Goal: Transaction & Acquisition: Purchase product/service

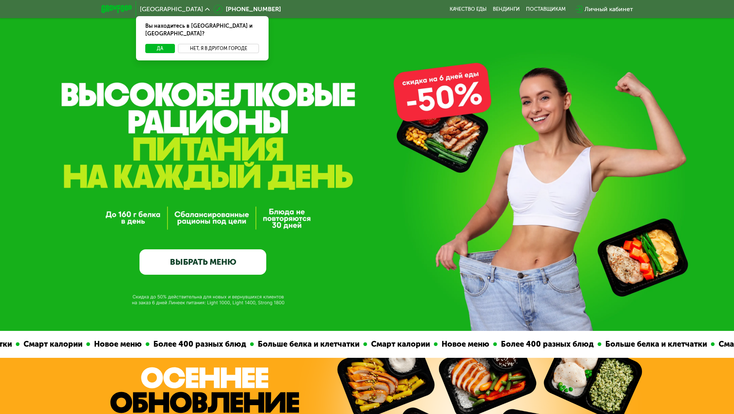
click at [226, 44] on button "Нет, я в другом городе" at bounding box center [218, 48] width 81 height 9
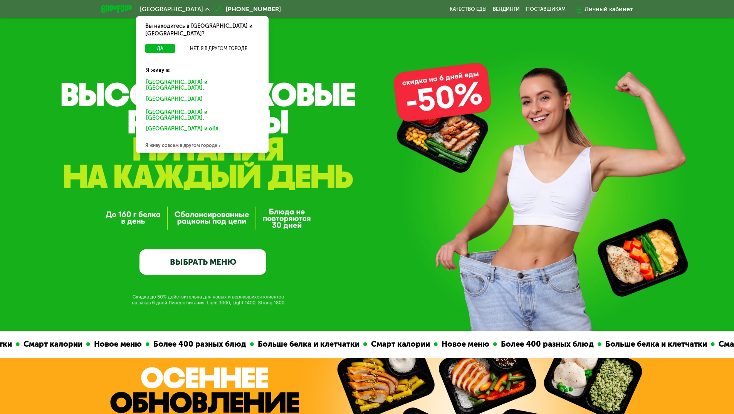
click at [182, 77] on div "Санкт-Петербурге и обл." at bounding box center [202, 85] width 123 height 16
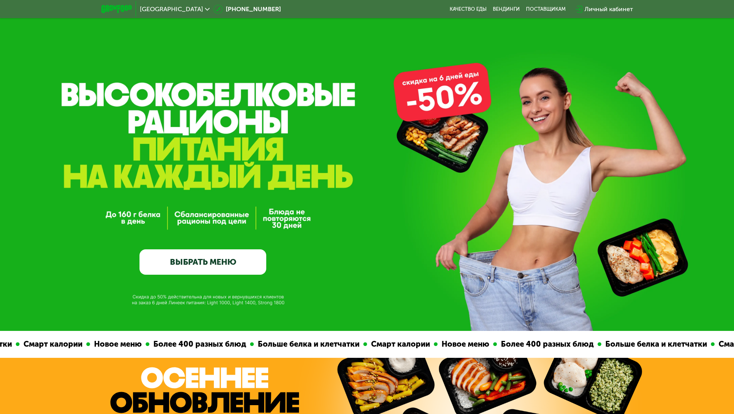
click at [599, 13] on div "Личный кабинет" at bounding box center [608, 9] width 49 height 9
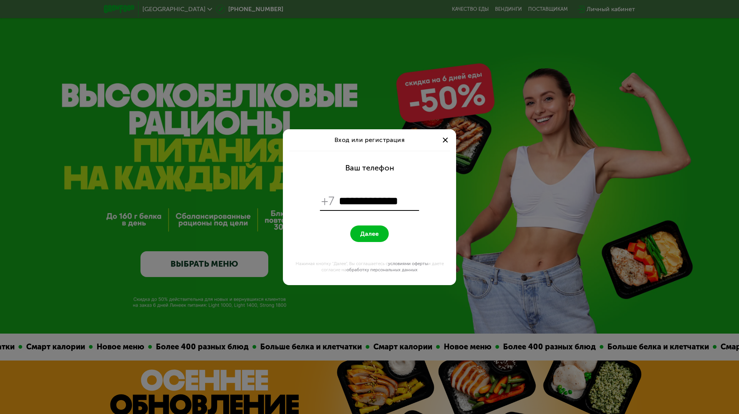
type input "**********"
click at [330, 226] on form "**********" at bounding box center [370, 218] width 164 height 134
click at [378, 235] on span "Далее" at bounding box center [369, 233] width 18 height 7
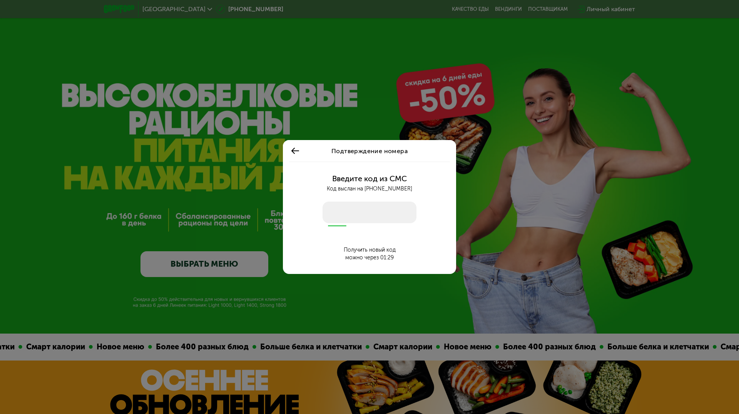
click at [377, 216] on input "number" at bounding box center [370, 213] width 94 height 22
type input "****"
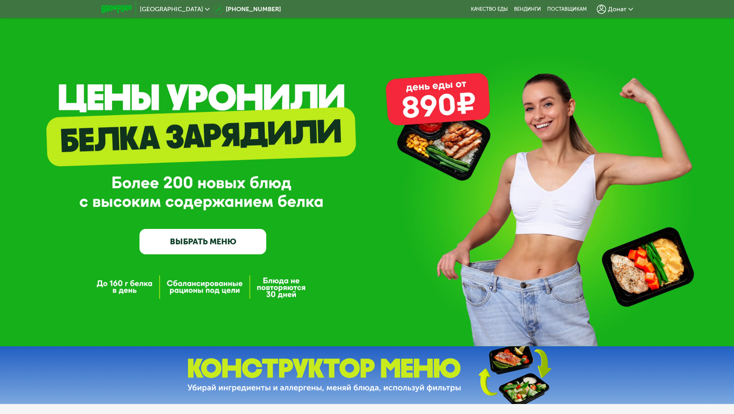
click at [613, 7] on span "Донат" at bounding box center [617, 9] width 18 height 6
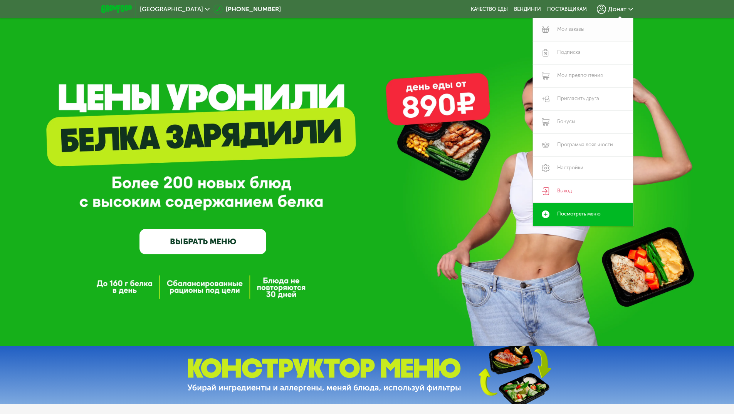
click at [577, 27] on link "Мои заказы" at bounding box center [583, 29] width 100 height 23
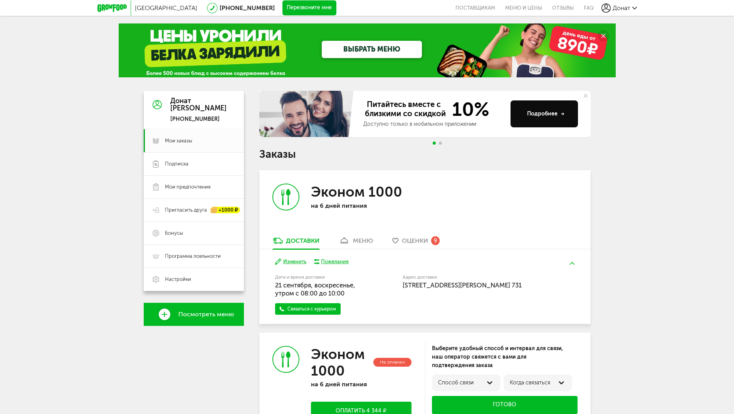
scroll to position [186, 0]
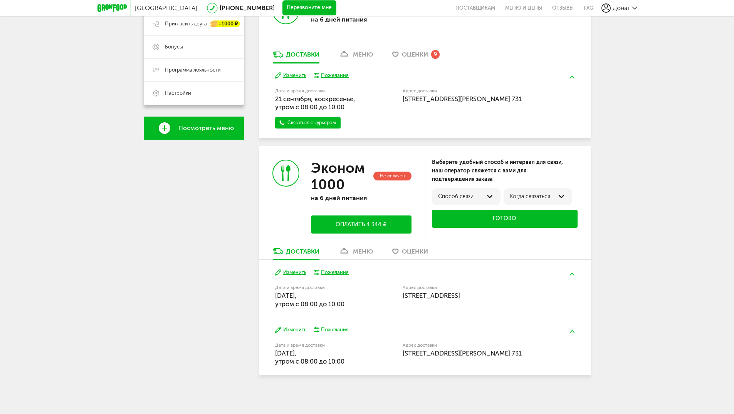
click at [360, 224] on button "Оплатить 4 344 ₽" at bounding box center [361, 225] width 100 height 18
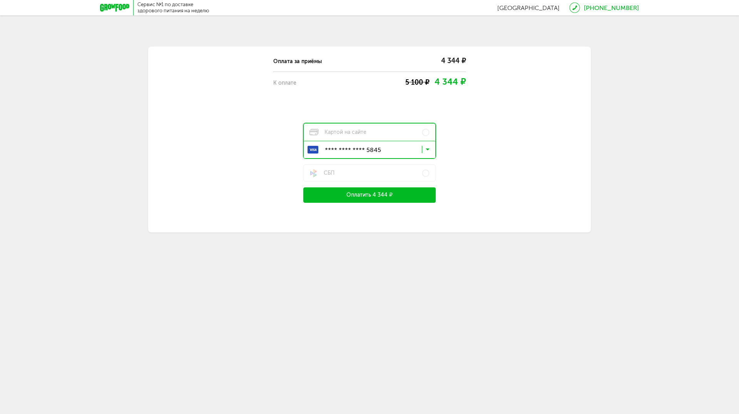
click at [376, 196] on button "Оплатить 4 344 ₽" at bounding box center [369, 195] width 132 height 15
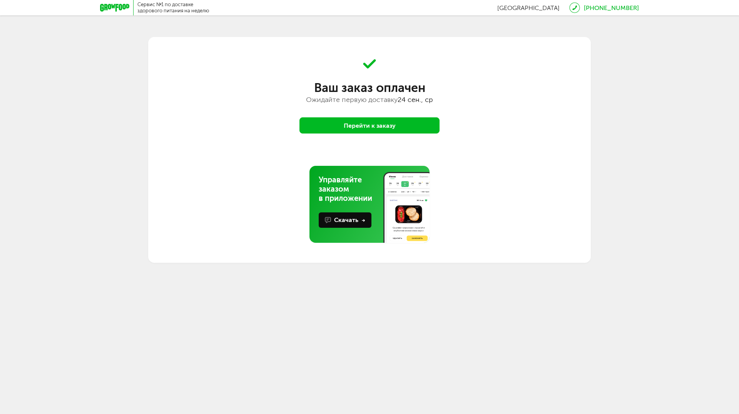
click at [362, 130] on button "Перейти к заказу" at bounding box center [370, 125] width 140 height 16
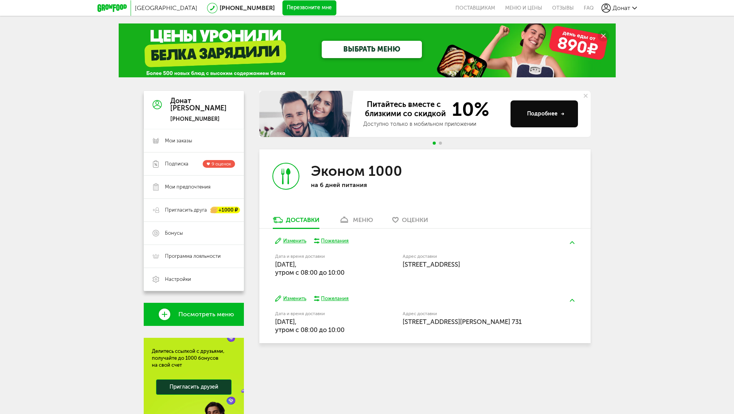
scroll to position [77, 0]
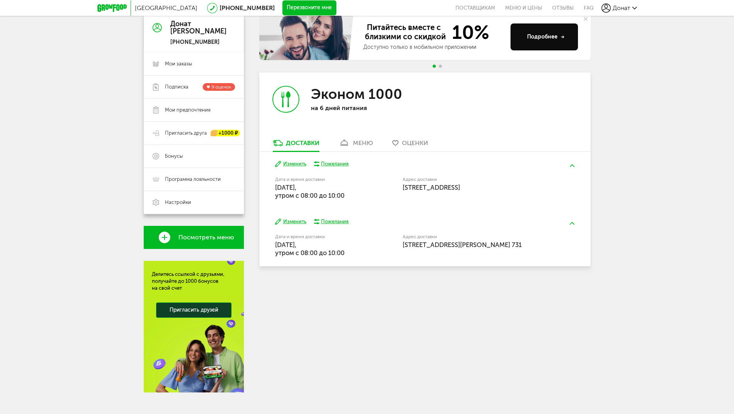
click at [360, 142] on div "меню" at bounding box center [363, 142] width 20 height 7
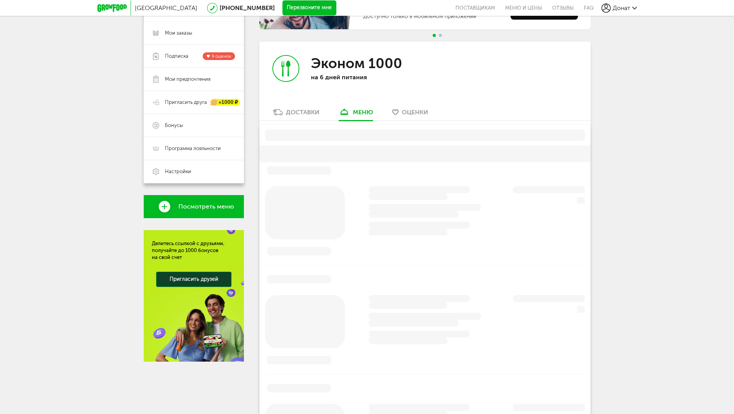
scroll to position [130, 0]
